Goal: Task Accomplishment & Management: Manage account settings

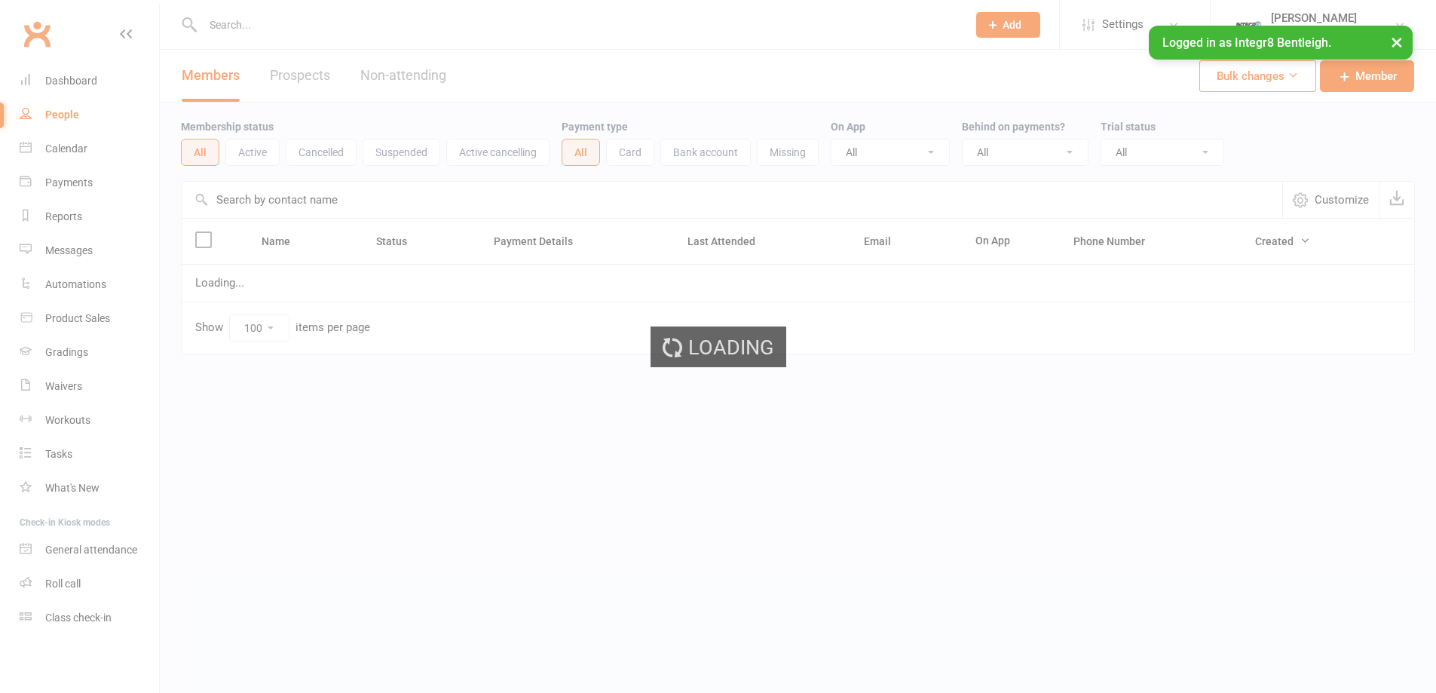
select select "100"
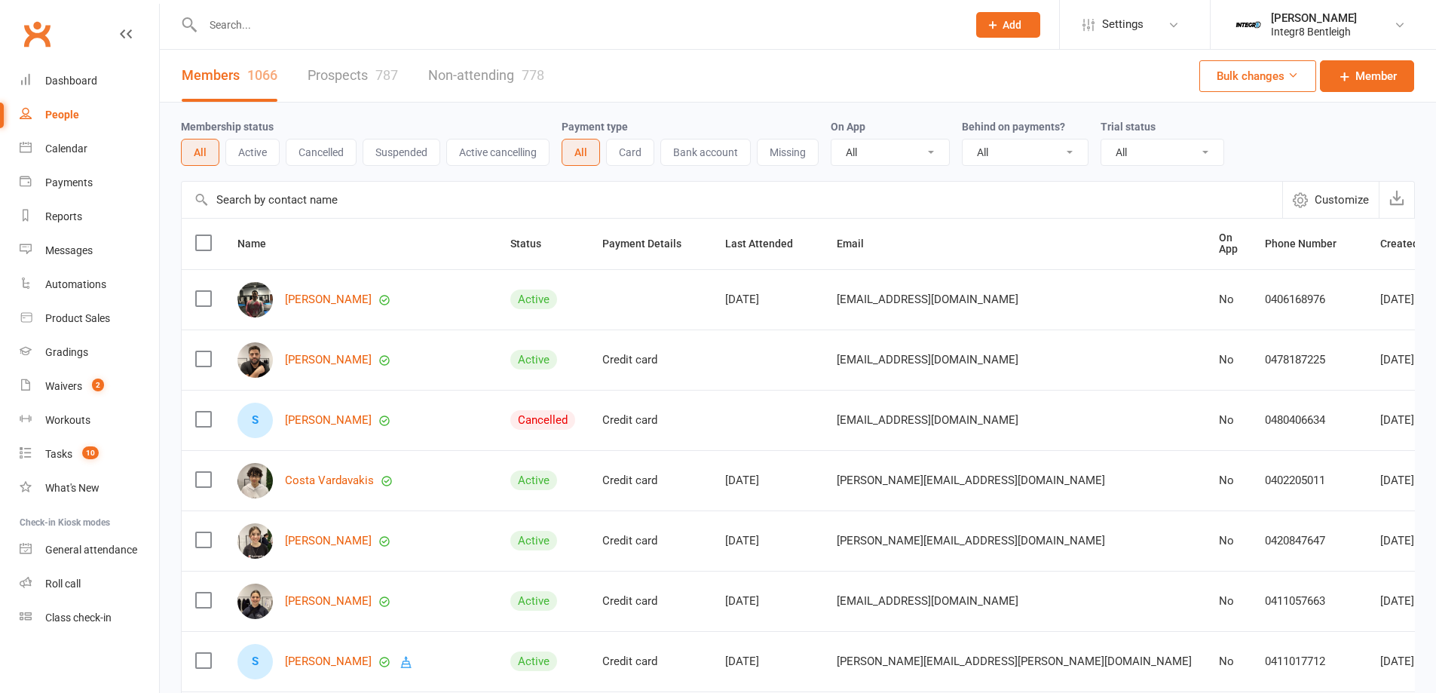
click at [1396, 40] on li "Phil Amato Integr8 Bentleigh Signed in as: Integr8 Bentleigh Switch to: Integr8…" at bounding box center [1323, 24] width 226 height 49
click at [266, 24] on input "text" at bounding box center [577, 24] width 759 height 21
click at [79, 248] on div "Messages" at bounding box center [69, 250] width 48 height 12
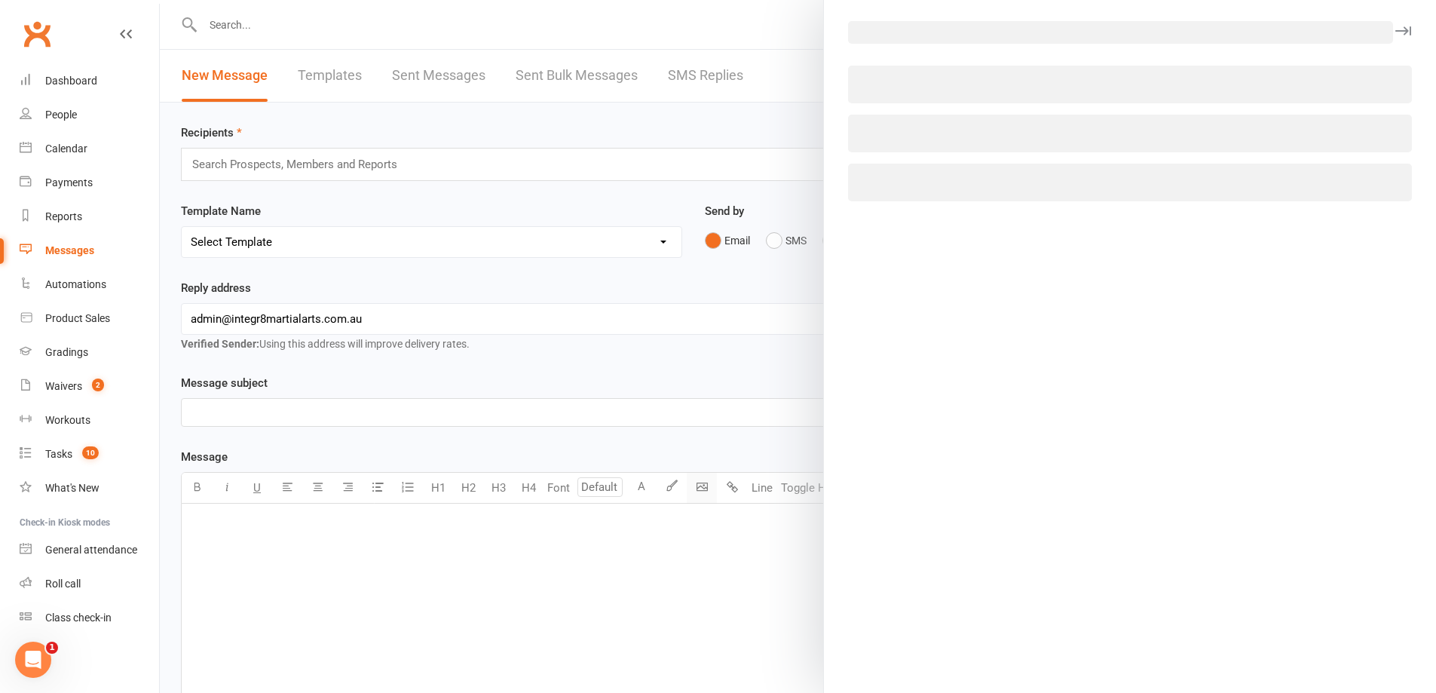
click at [698, 486] on body "Prospect Member Non-attending contact Class / event Appointment Grading event T…" at bounding box center [718, 469] width 1436 height 930
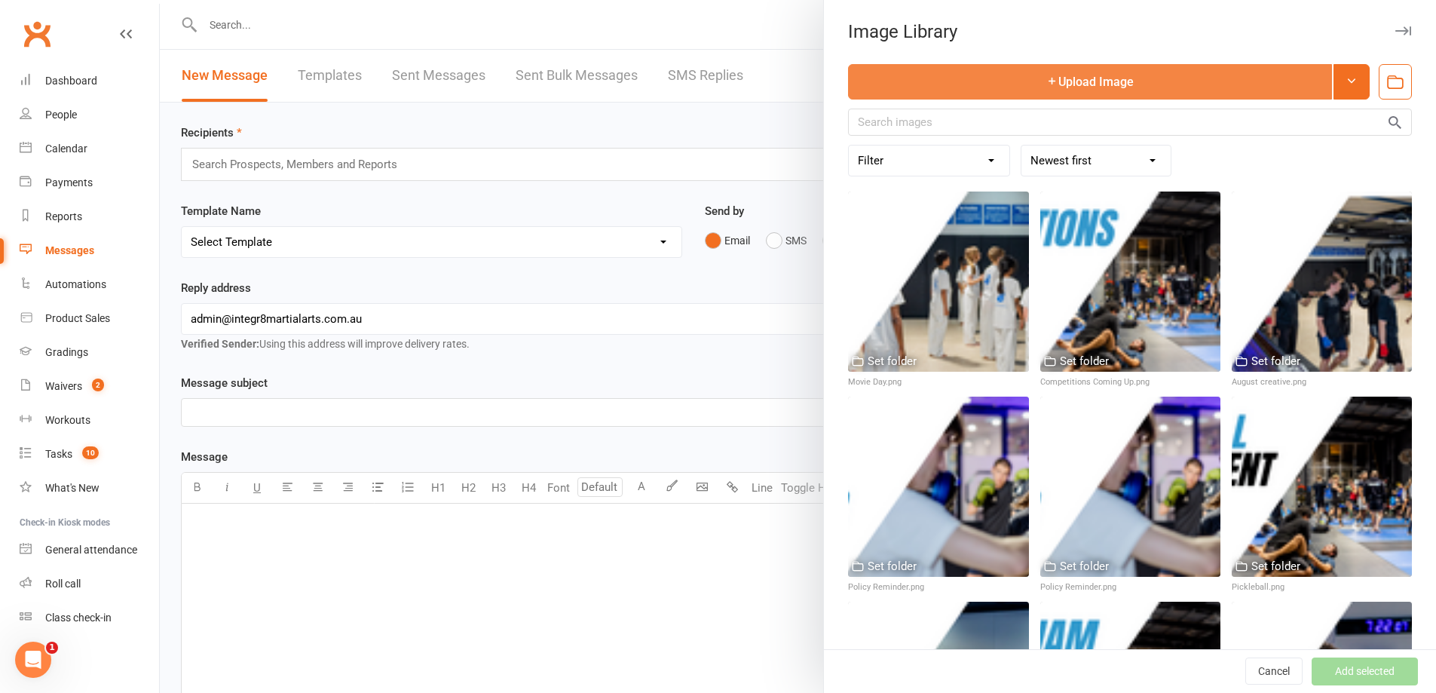
click at [1058, 88] on button "Upload Image" at bounding box center [1090, 81] width 484 height 35
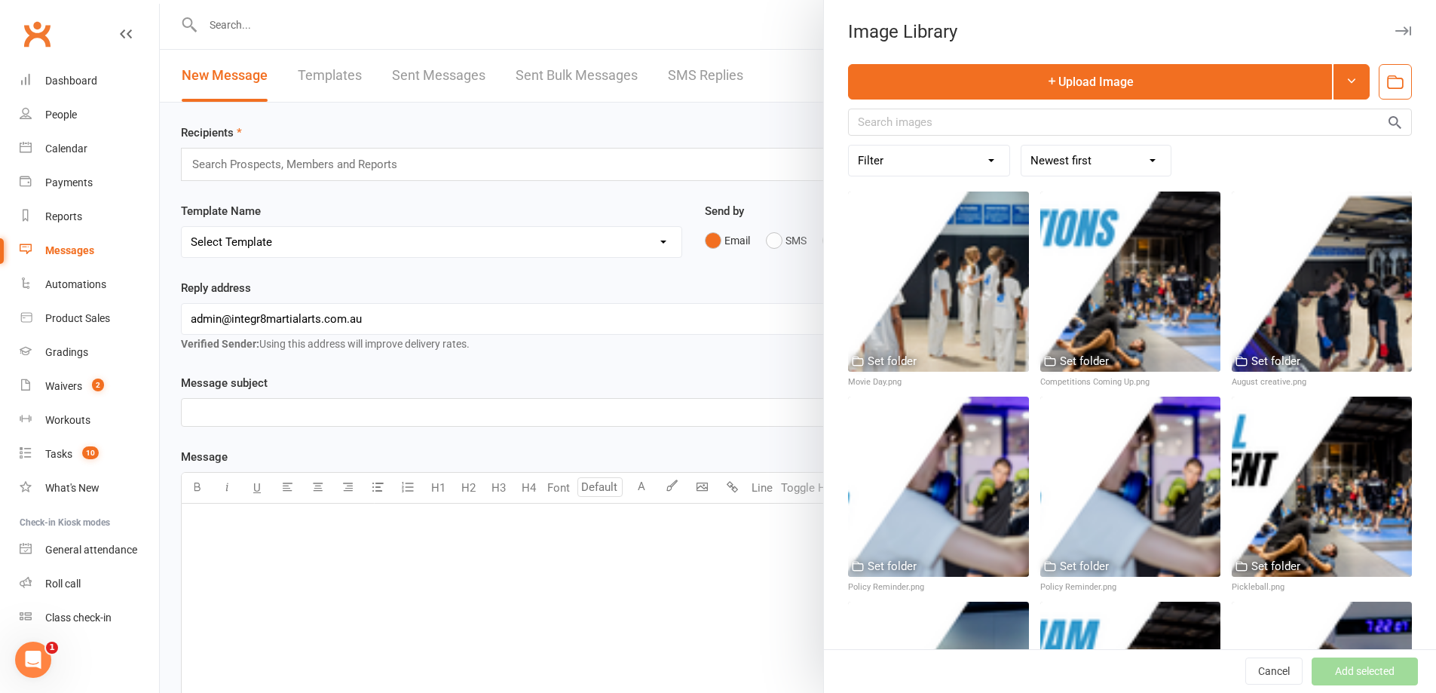
click at [1255, 57] on div "Image Library Upload Image Filter Used as Logo Used as Website header Used in W…" at bounding box center [1129, 346] width 613 height 693
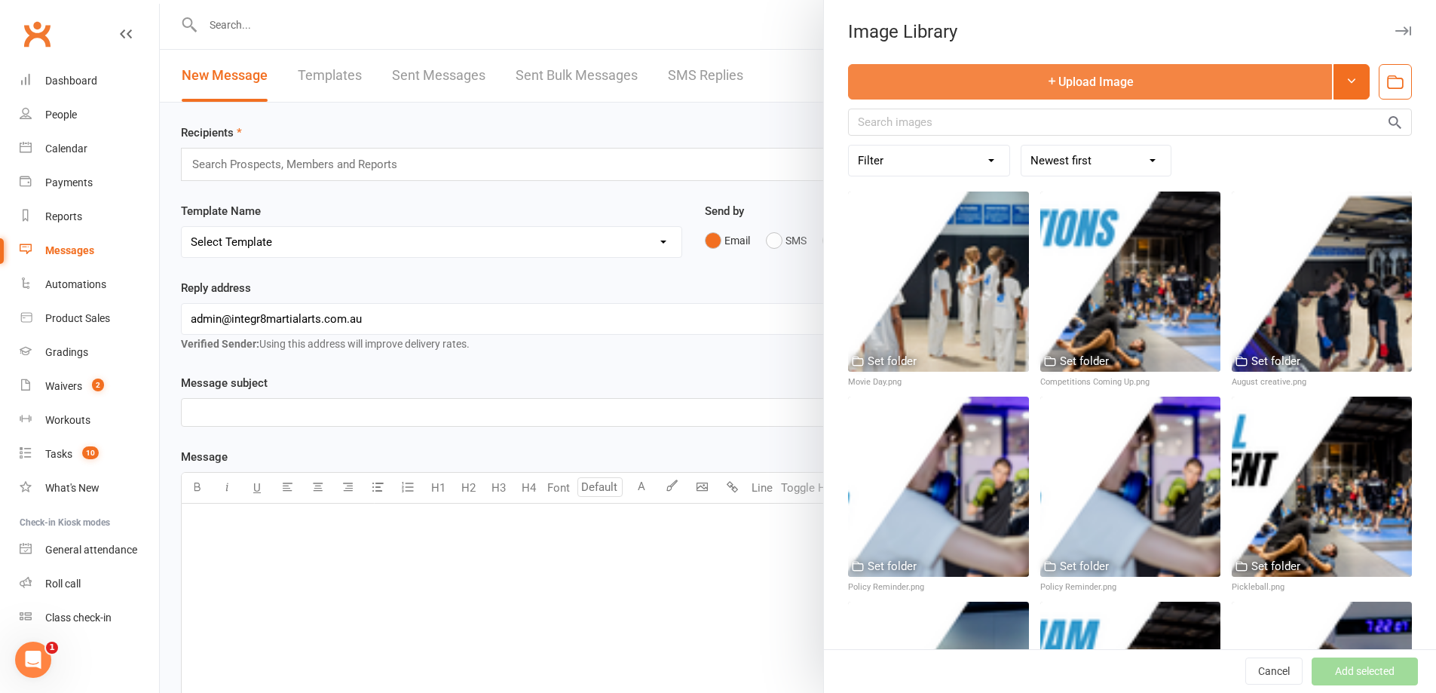
click at [1232, 72] on button "Upload Image" at bounding box center [1090, 81] width 484 height 35
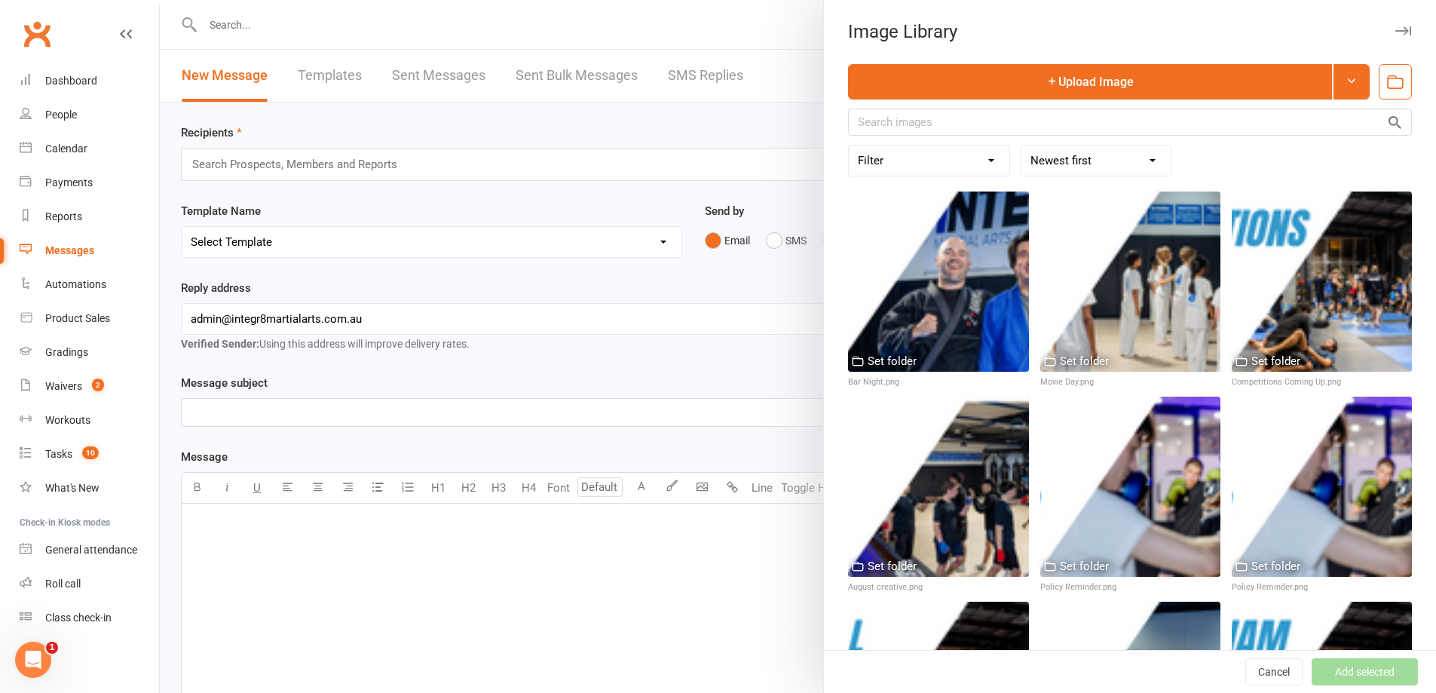
click at [740, 124] on div at bounding box center [798, 346] width 1276 height 693
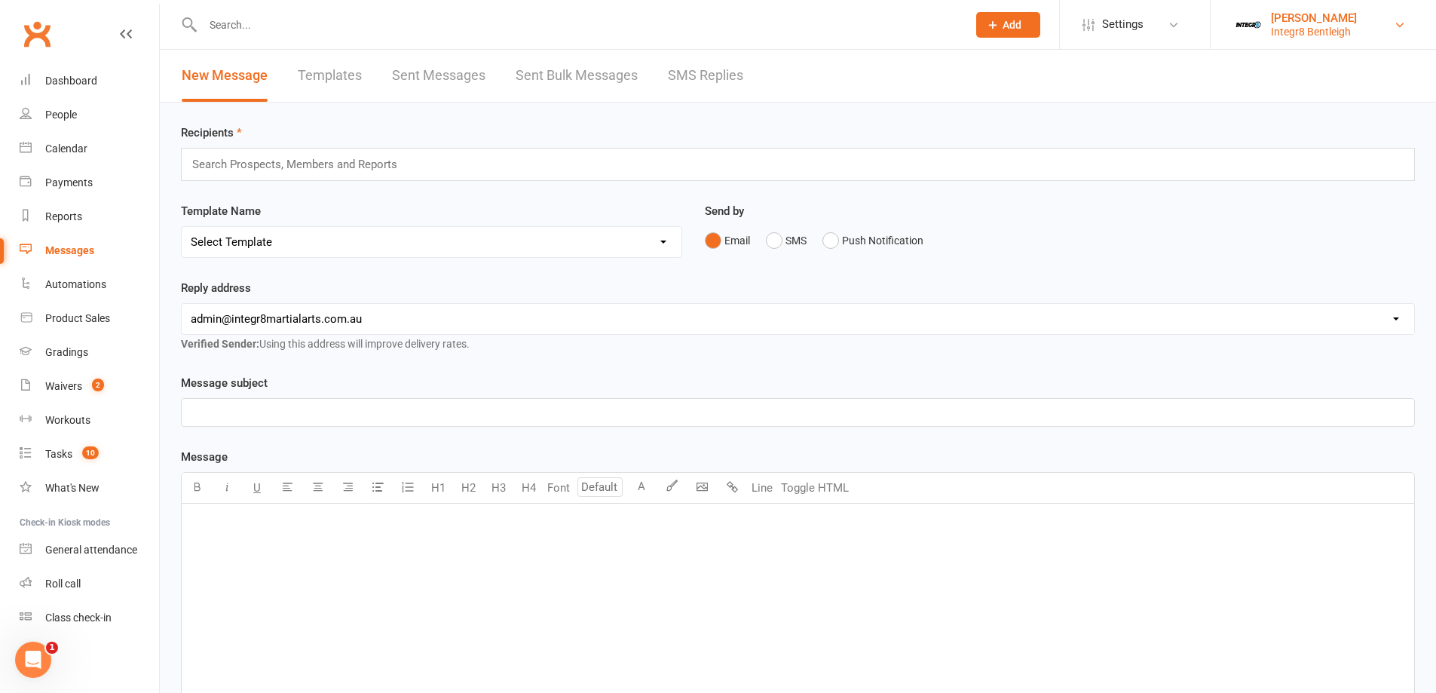
click at [1304, 22] on div "[PERSON_NAME]" at bounding box center [1314, 18] width 86 height 14
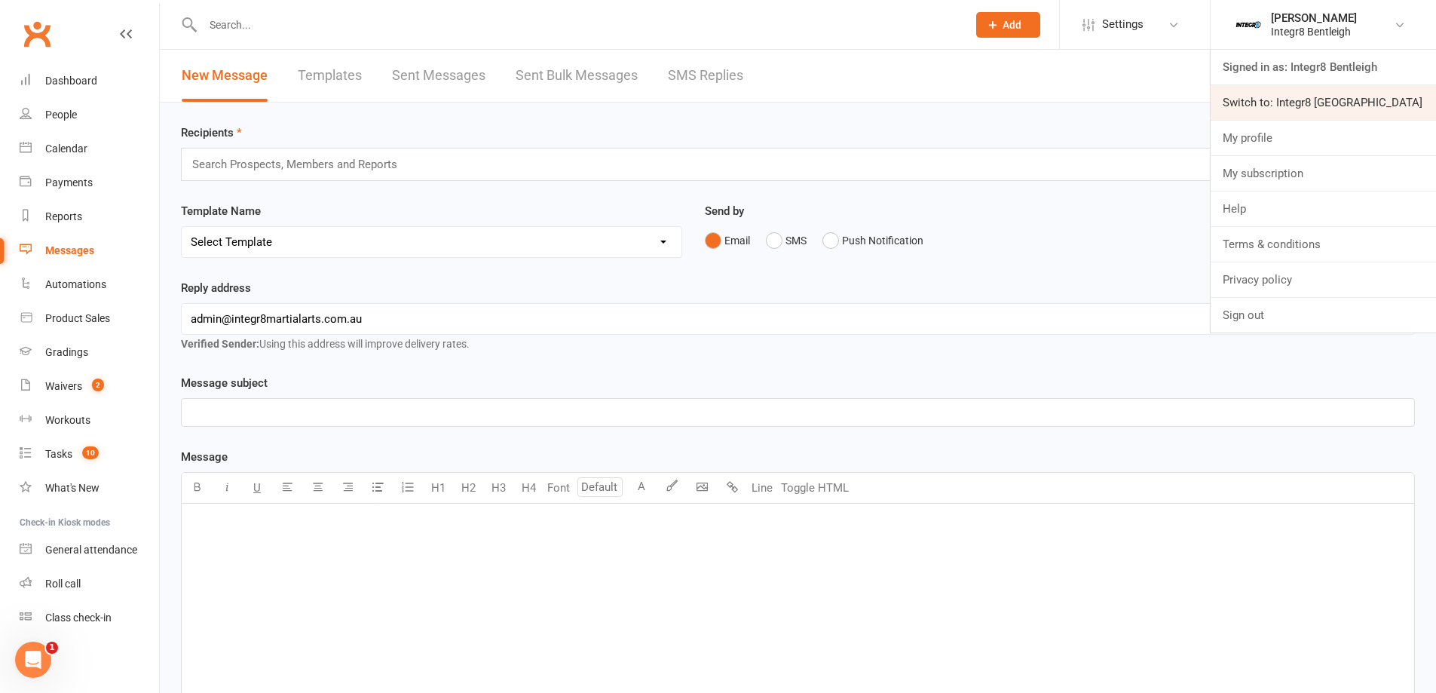
click at [1285, 100] on link "Switch to: Integr8 Cheltenham" at bounding box center [1323, 102] width 225 height 35
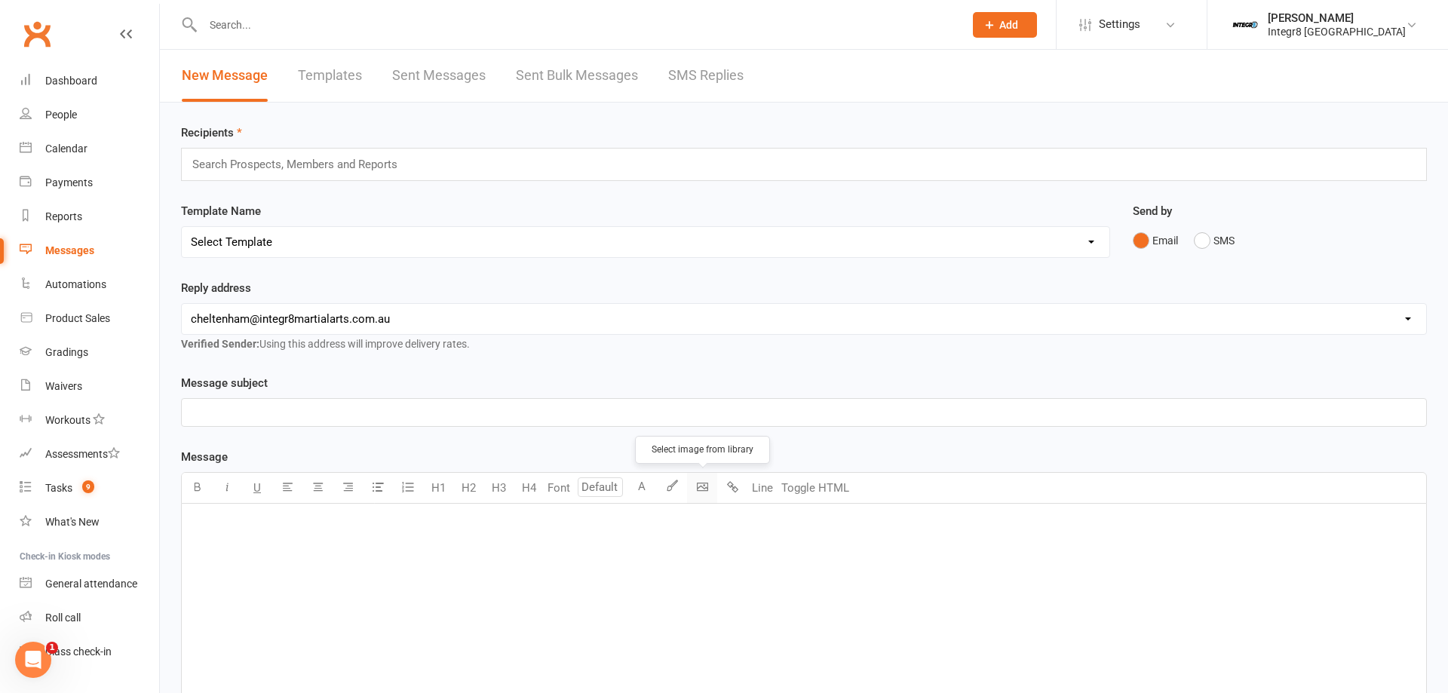
click at [694, 483] on body "Prospect Member Non-attending contact Class / event Appointment Grading event T…" at bounding box center [724, 469] width 1448 height 930
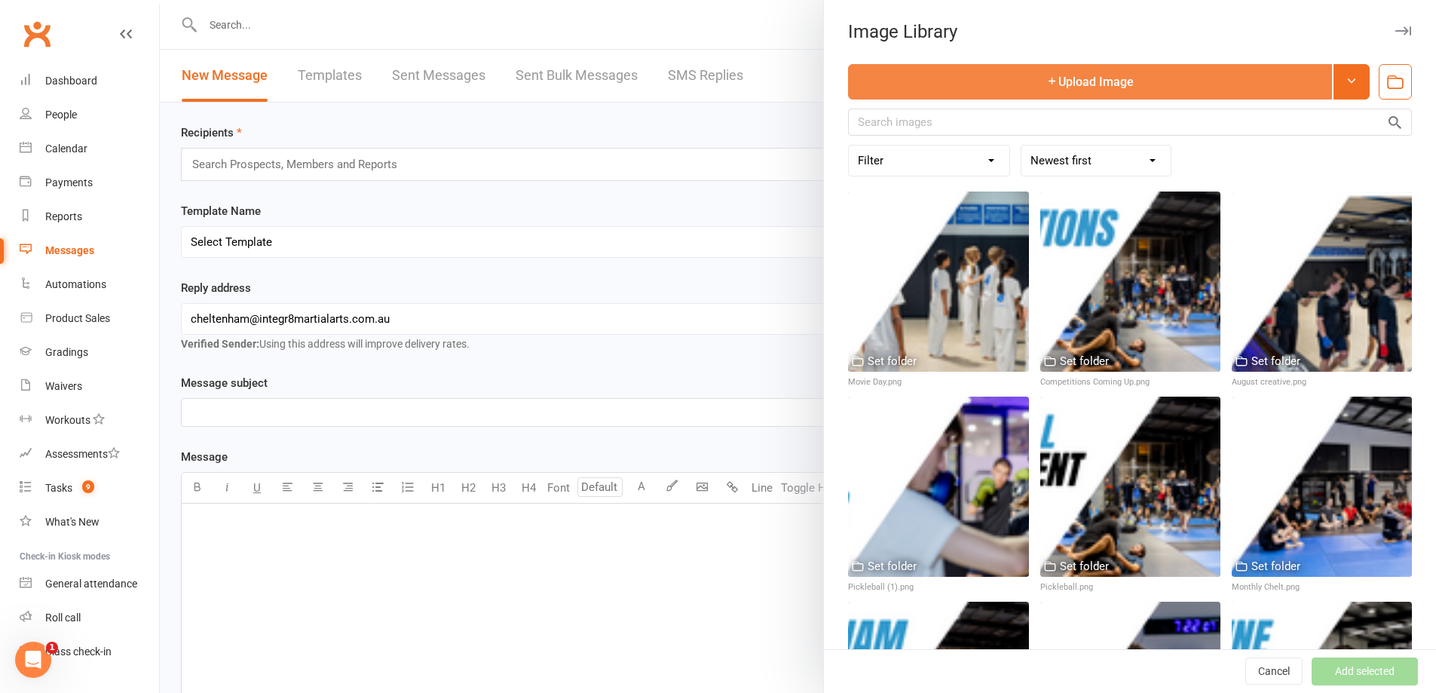
click at [1073, 91] on button "Upload Image" at bounding box center [1090, 81] width 484 height 35
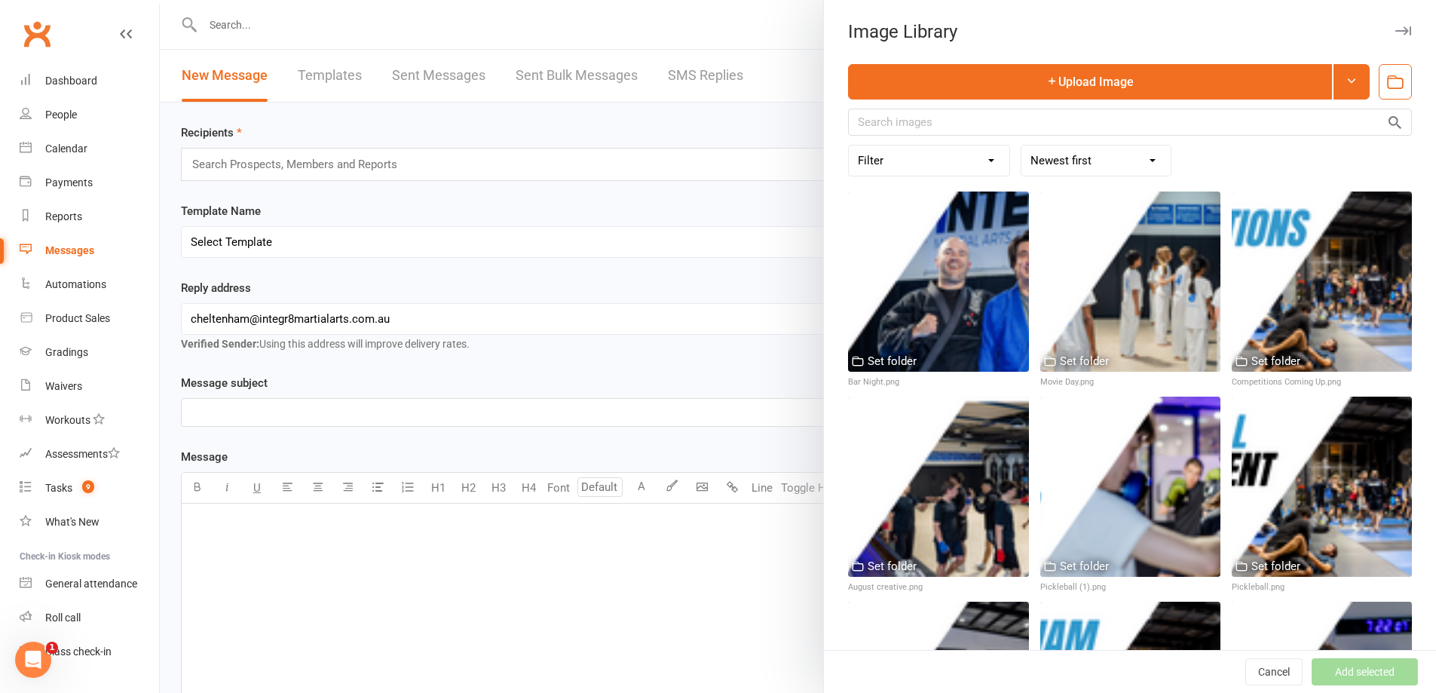
click at [653, 370] on div at bounding box center [798, 346] width 1276 height 693
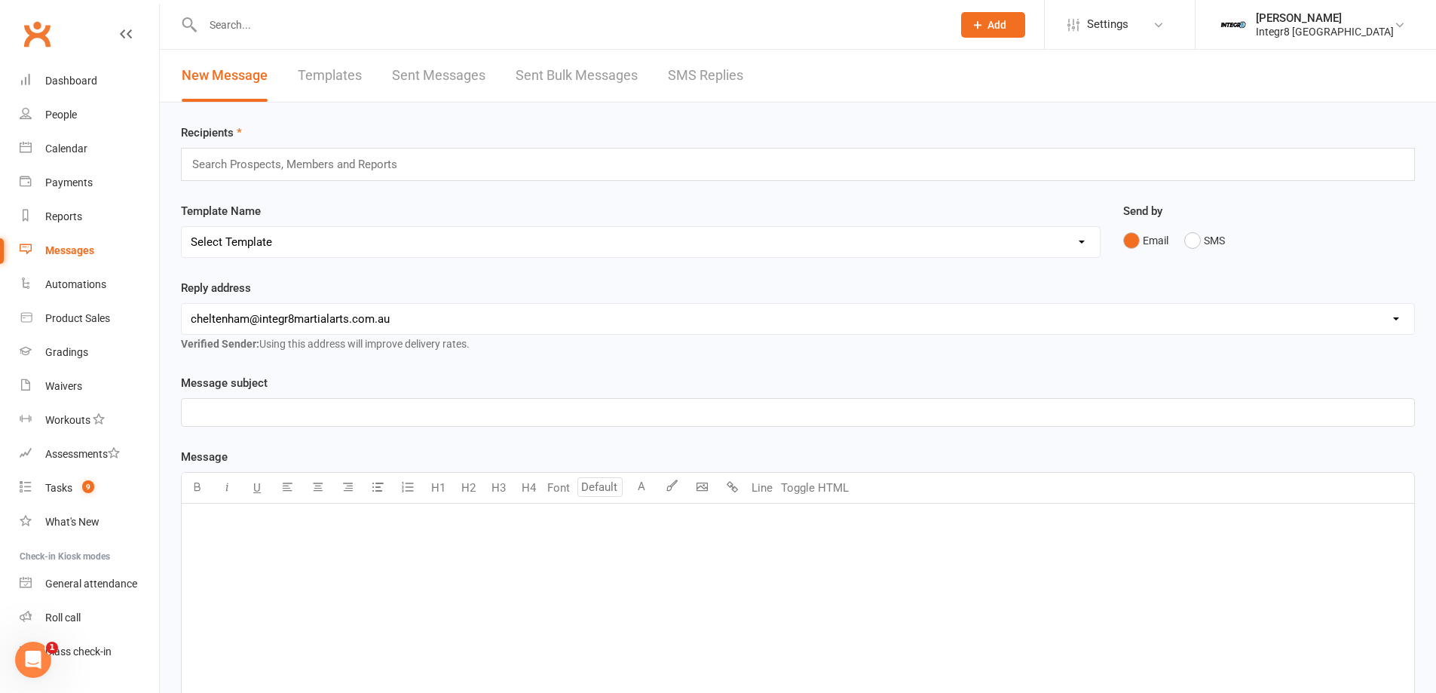
click at [1328, 41] on li "[PERSON_NAME] Integr8 Cheltenham Signed in as: Integr8 Cheltenham Switch to: In…" at bounding box center [1315, 24] width 241 height 49
click at [1328, 35] on div "Integr8 [GEOGRAPHIC_DATA]" at bounding box center [1325, 32] width 138 height 14
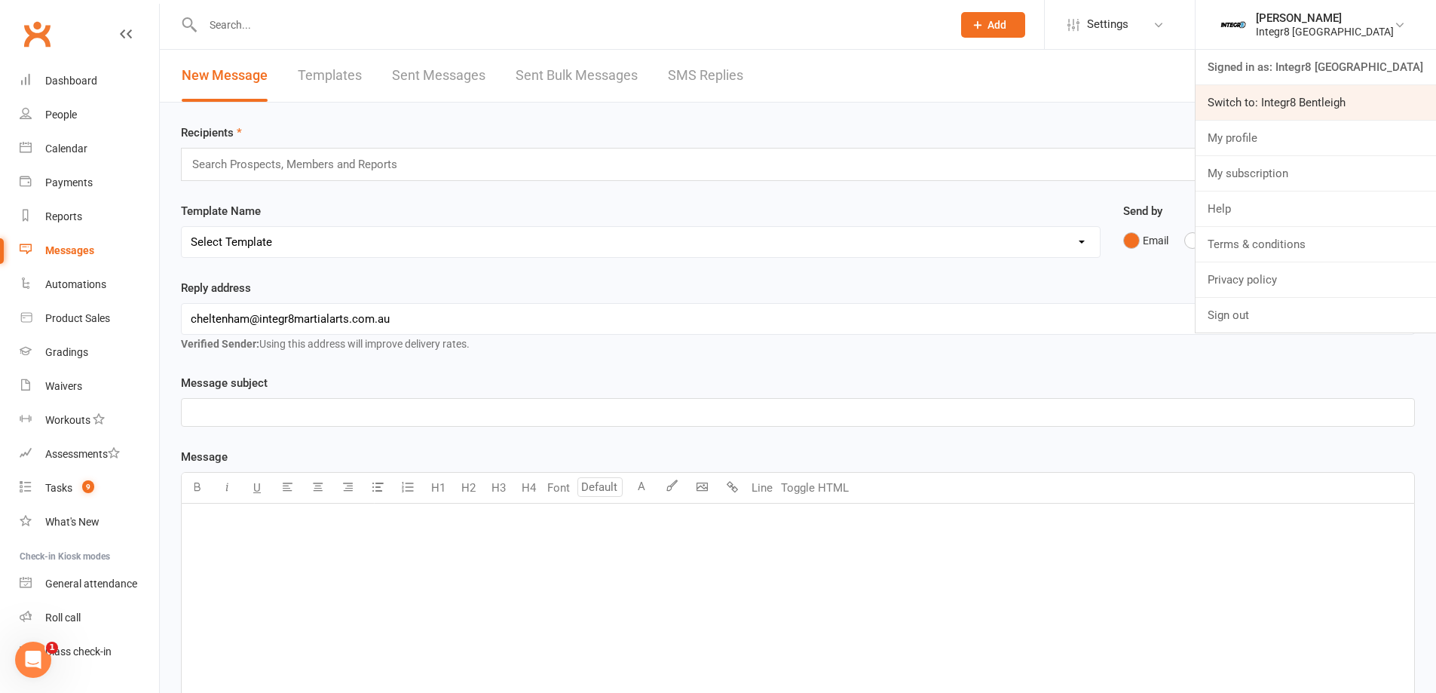
click at [1326, 95] on link "Switch to: Integr8 Bentleigh" at bounding box center [1316, 102] width 241 height 35
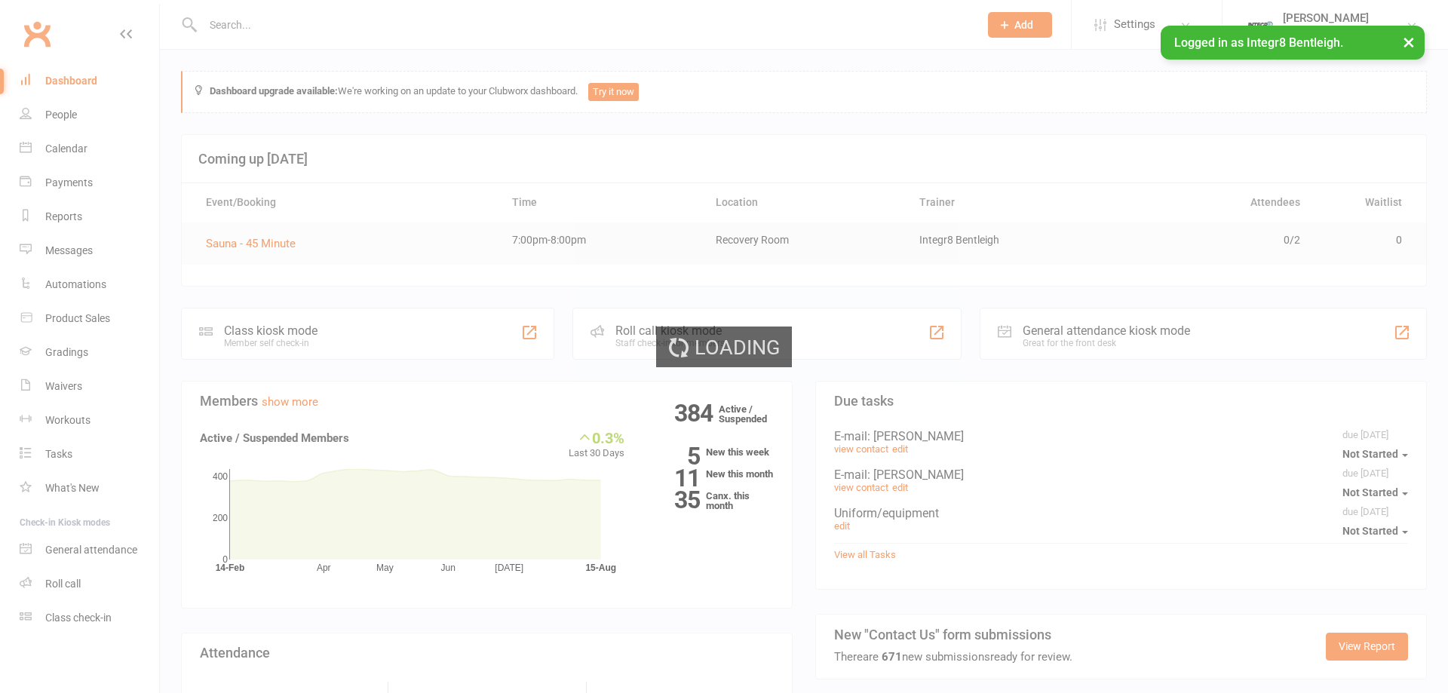
select select "100"
